Goal: Task Accomplishment & Management: Manage account settings

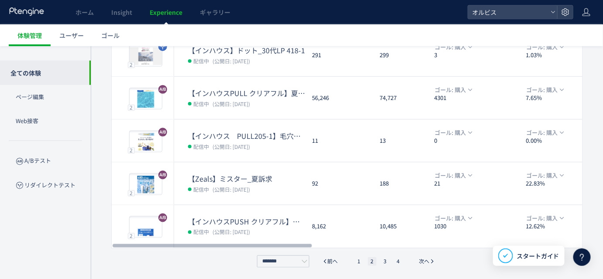
scroll to position [323, 0]
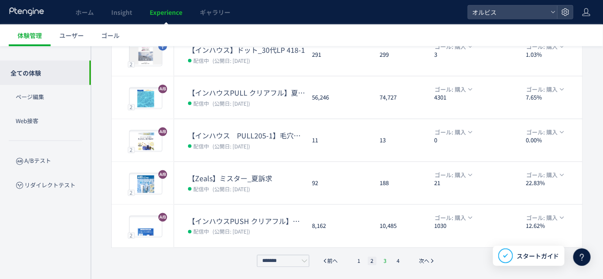
click at [394, 258] on li "3" at bounding box center [398, 261] width 9 height 9
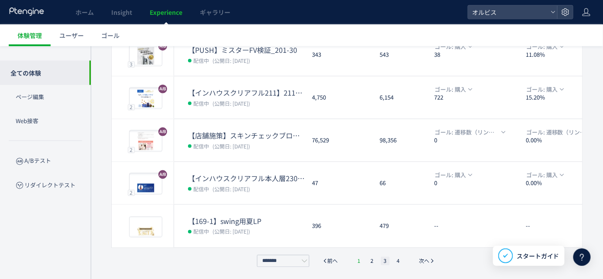
click at [358, 258] on li "1" at bounding box center [359, 261] width 9 height 9
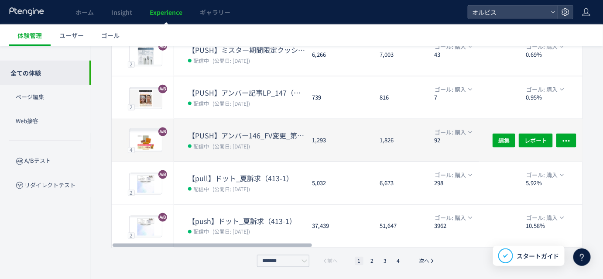
click at [256, 137] on dt "【PUSH】アンバー146_FV変更_第二弾&CVブロック" at bounding box center [246, 135] width 117 height 10
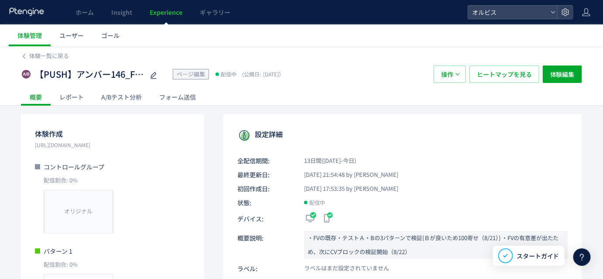
scroll to position [31, 0]
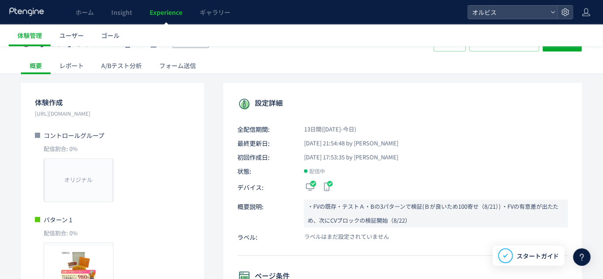
click at [132, 60] on div "A/Bテスト分析" at bounding box center [122, 65] width 58 height 17
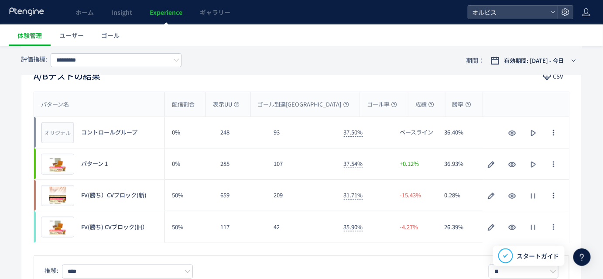
scroll to position [86, 0]
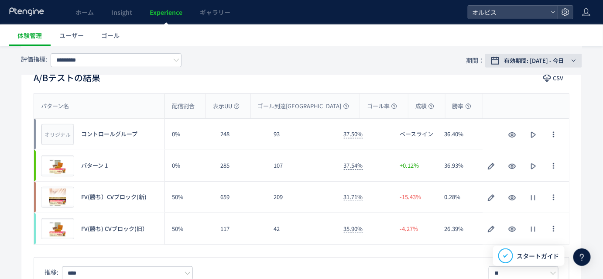
click at [512, 62] on span "有効期間: [DATE] - 今日" at bounding box center [534, 60] width 60 height 9
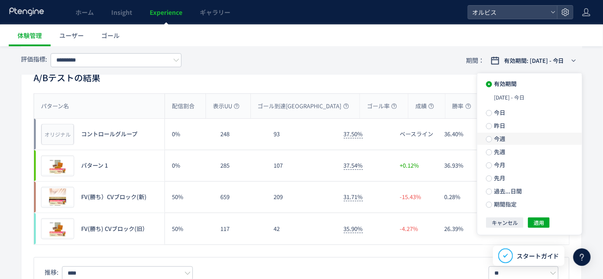
click at [492, 136] on span "今週" at bounding box center [498, 138] width 13 height 8
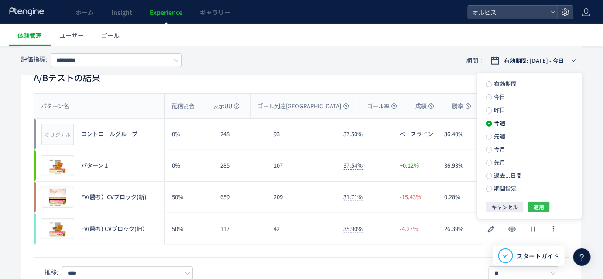
click at [541, 208] on span "適用" at bounding box center [539, 207] width 10 height 10
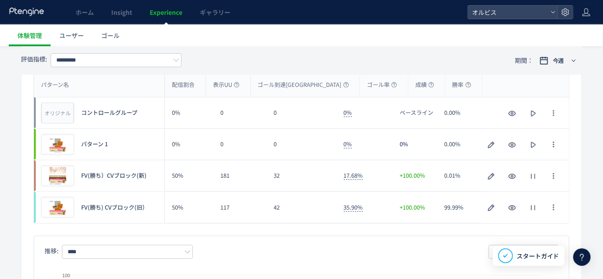
scroll to position [106, 0]
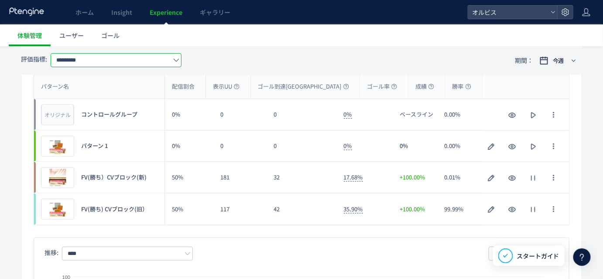
click at [140, 54] on input "*********" at bounding box center [116, 60] width 131 height 14
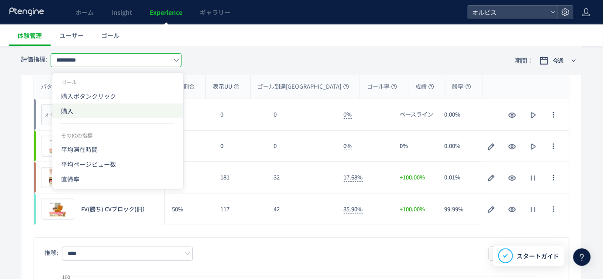
click at [122, 108] on span "購入" at bounding box center [117, 110] width 113 height 15
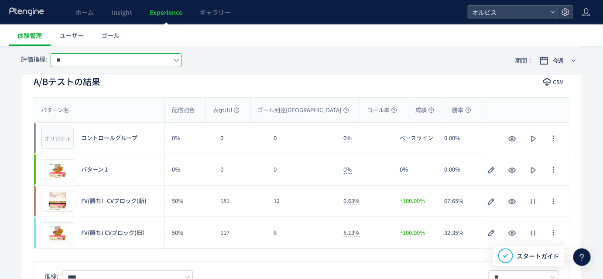
scroll to position [81, 0]
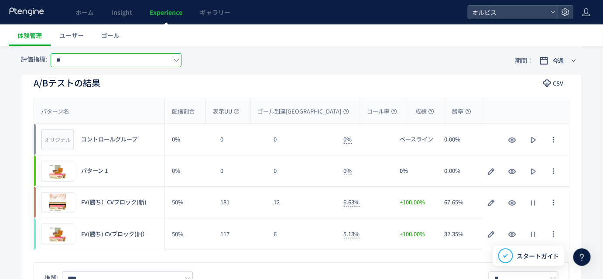
click at [162, 58] on input "**" at bounding box center [116, 60] width 131 height 14
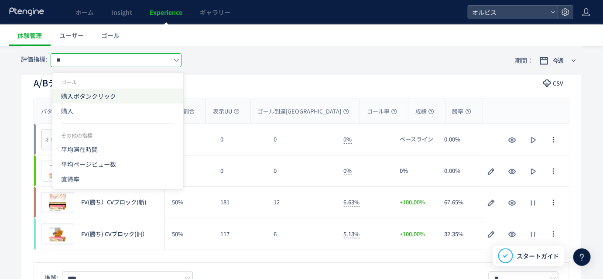
click at [136, 96] on span "購入ボタンクリック" at bounding box center [117, 96] width 113 height 15
type input "*********"
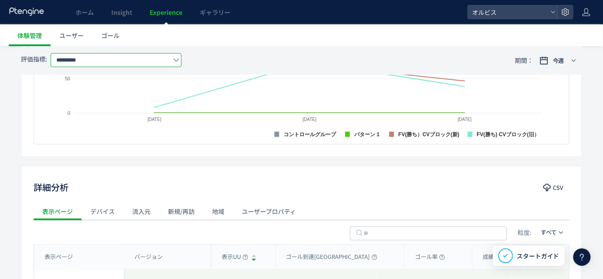
scroll to position [446, 0]
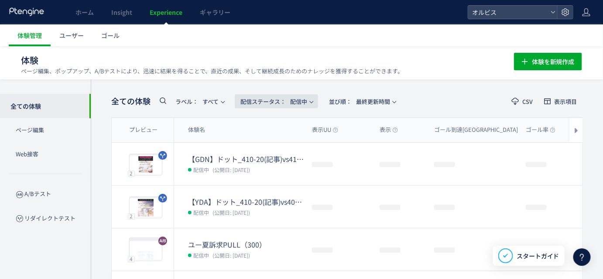
click at [290, 99] on span "配信ステータス​： 配信中" at bounding box center [273, 101] width 67 height 14
click at [274, 169] on li "停止中" at bounding box center [279, 173] width 36 height 16
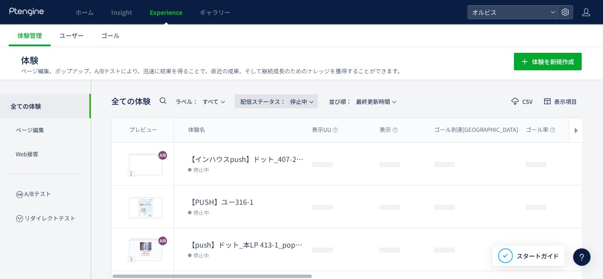
click at [299, 100] on span "配信ステータス​： 停止中" at bounding box center [273, 101] width 67 height 14
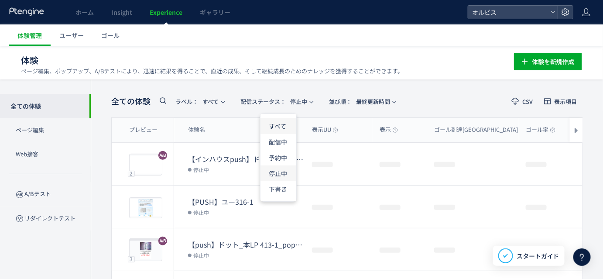
drag, startPoint x: 283, startPoint y: 127, endPoint x: 279, endPoint y: 178, distance: 50.3
click at [283, 150] on li "すべて" at bounding box center [279, 158] width 36 height 16
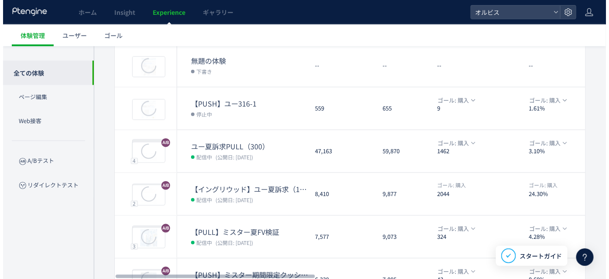
scroll to position [171, 0]
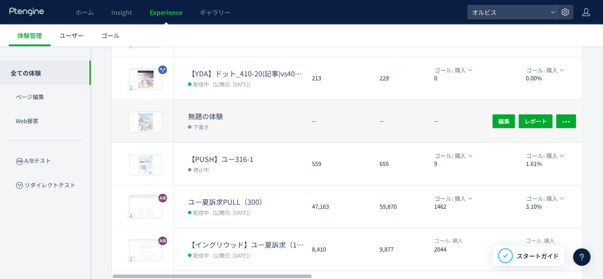
click at [237, 129] on dd "下書き" at bounding box center [246, 126] width 117 height 11
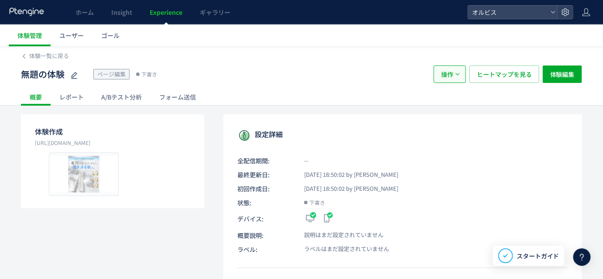
click at [443, 79] on span "操作" at bounding box center [447, 73] width 12 height 17
click at [450, 132] on li "削除" at bounding box center [451, 132] width 30 height 16
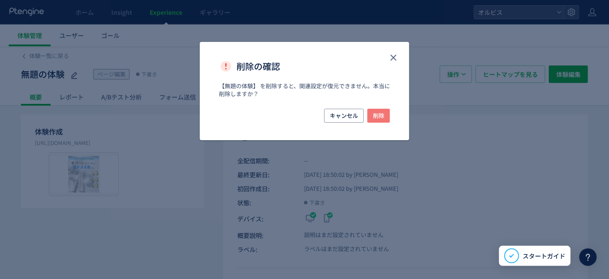
click at [385, 114] on button "削除" at bounding box center [378, 116] width 23 height 14
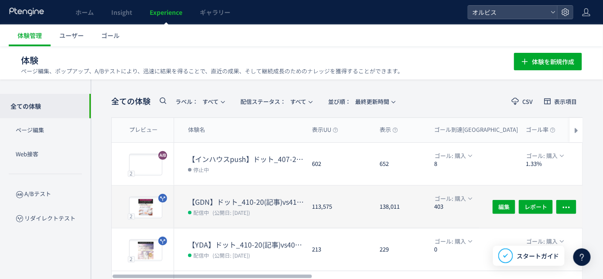
scroll to position [65, 0]
